Goal: Use online tool/utility: Utilize a website feature to perform a specific function

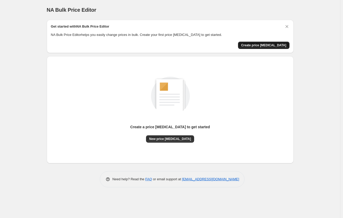
click at [260, 46] on span "Create price change job" at bounding box center [263, 45] width 45 height 4
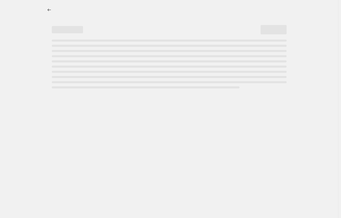
select select "percentage"
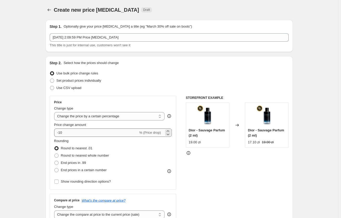
scroll to position [26, 0]
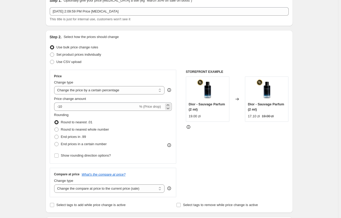
click at [158, 108] on span "% (Price drop)" at bounding box center [150, 107] width 22 height 4
click at [58, 129] on span at bounding box center [56, 129] width 4 height 4
click at [55, 128] on input "Round to nearest whole number" at bounding box center [54, 127] width 0 height 0
radio input "true"
